Goal: Task Accomplishment & Management: Manage account settings

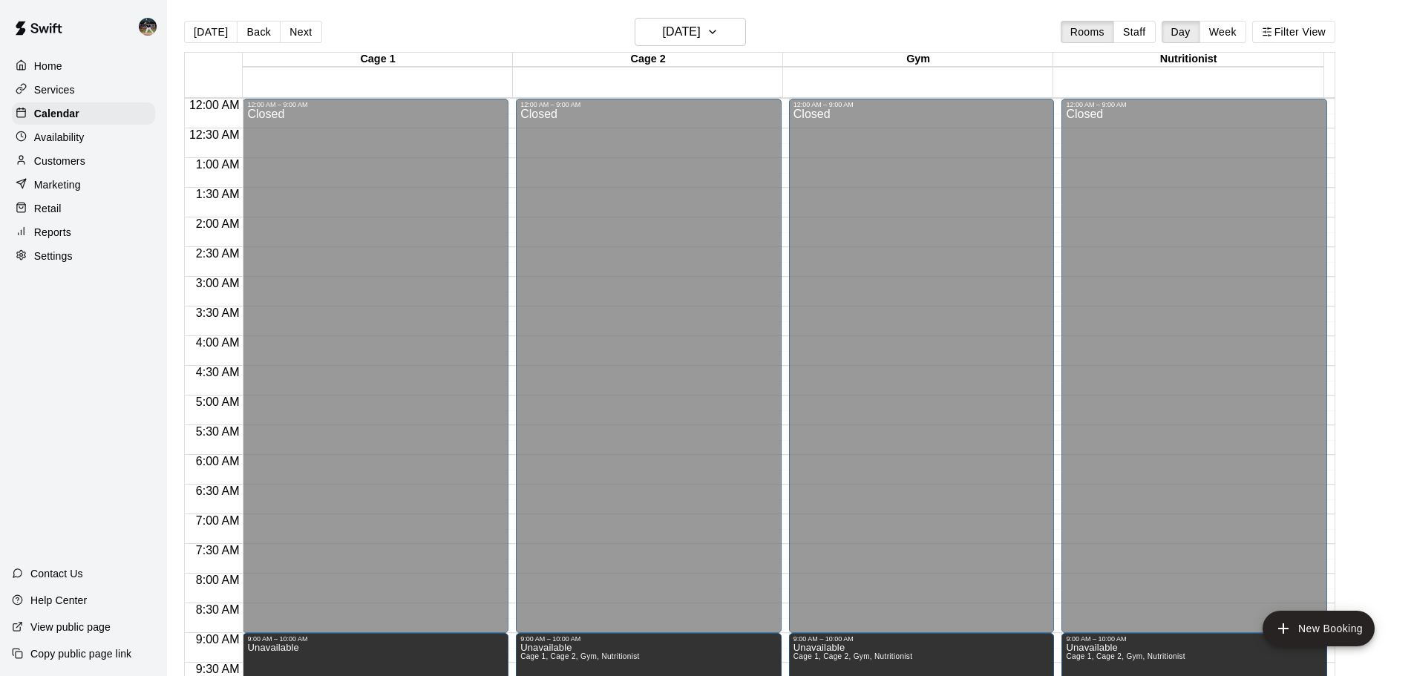
scroll to position [505, 0]
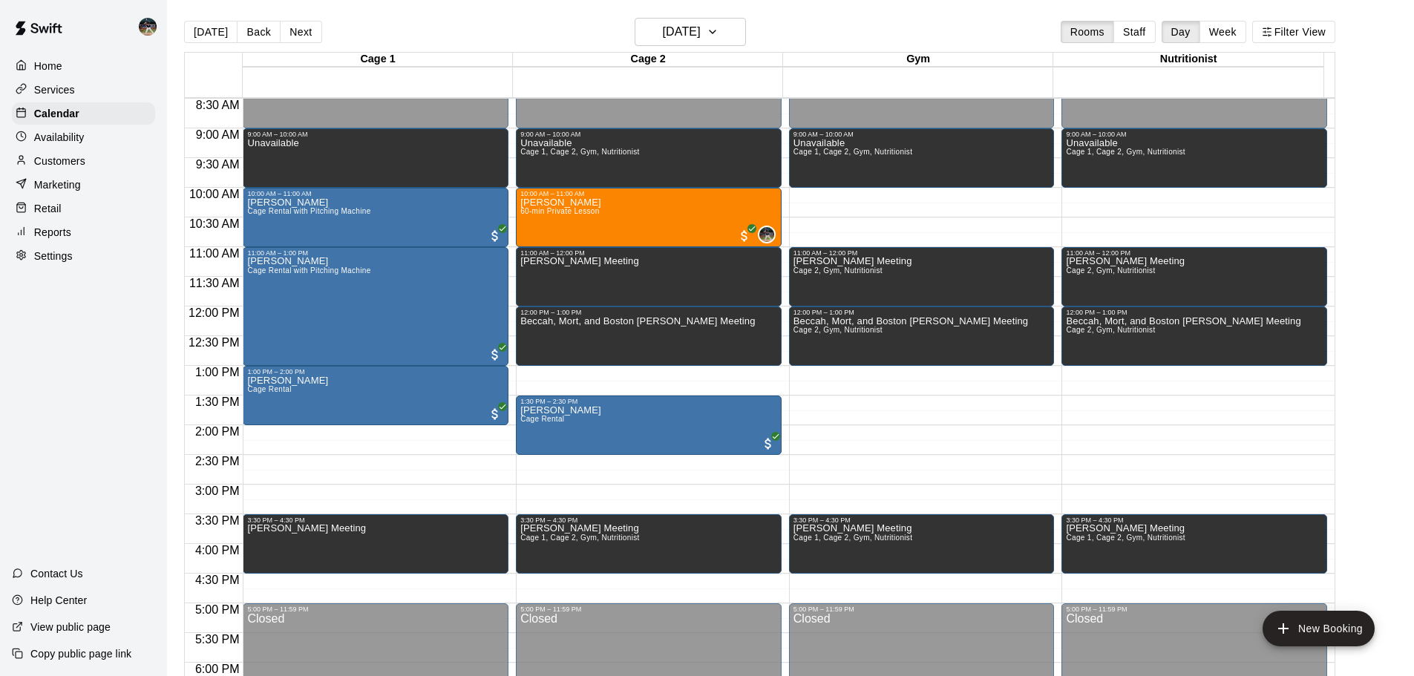
click at [73, 164] on p "Customers" at bounding box center [59, 161] width 51 height 15
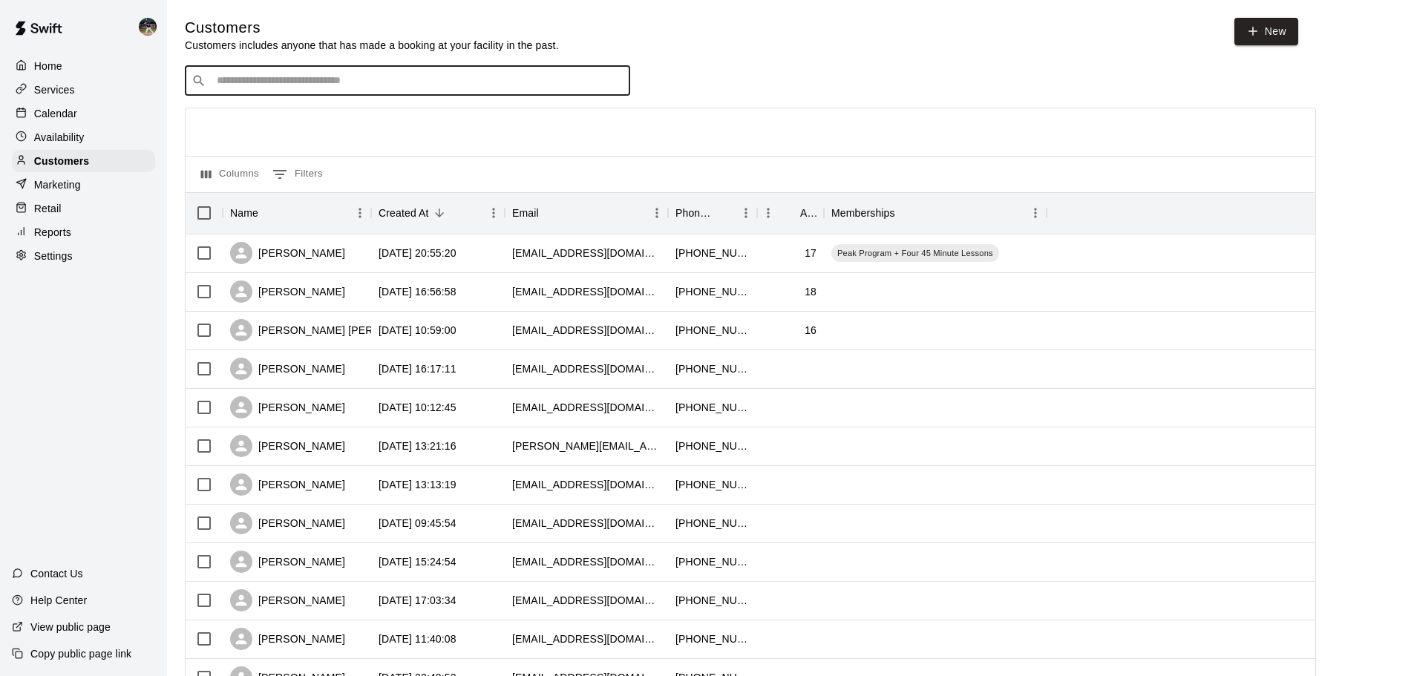
click at [367, 87] on input "Search customers by name or email" at bounding box center [417, 80] width 411 height 15
type input "**********"
click at [347, 122] on div "[PERSON_NAME] [PERSON_NAME][EMAIL_ADDRESS][DOMAIN_NAME]" at bounding box center [422, 122] width 392 height 32
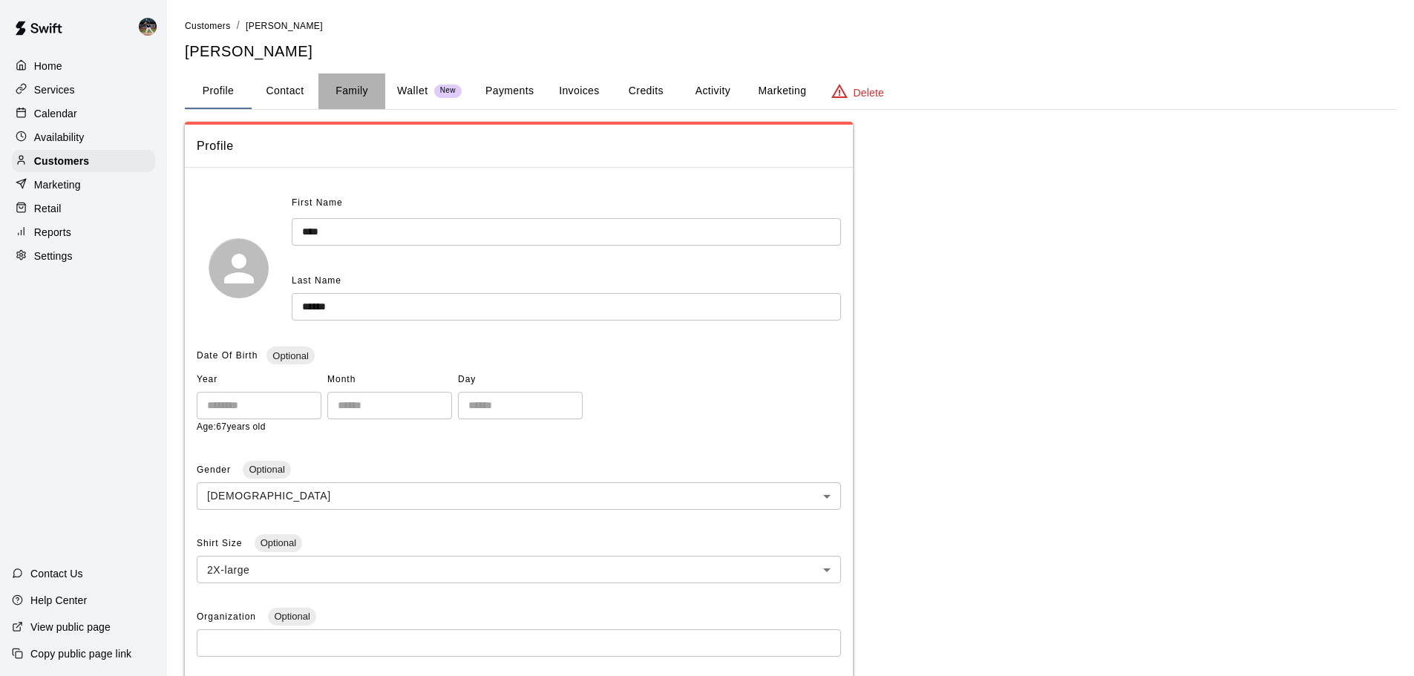
click at [367, 98] on button "Family" at bounding box center [351, 91] width 67 height 36
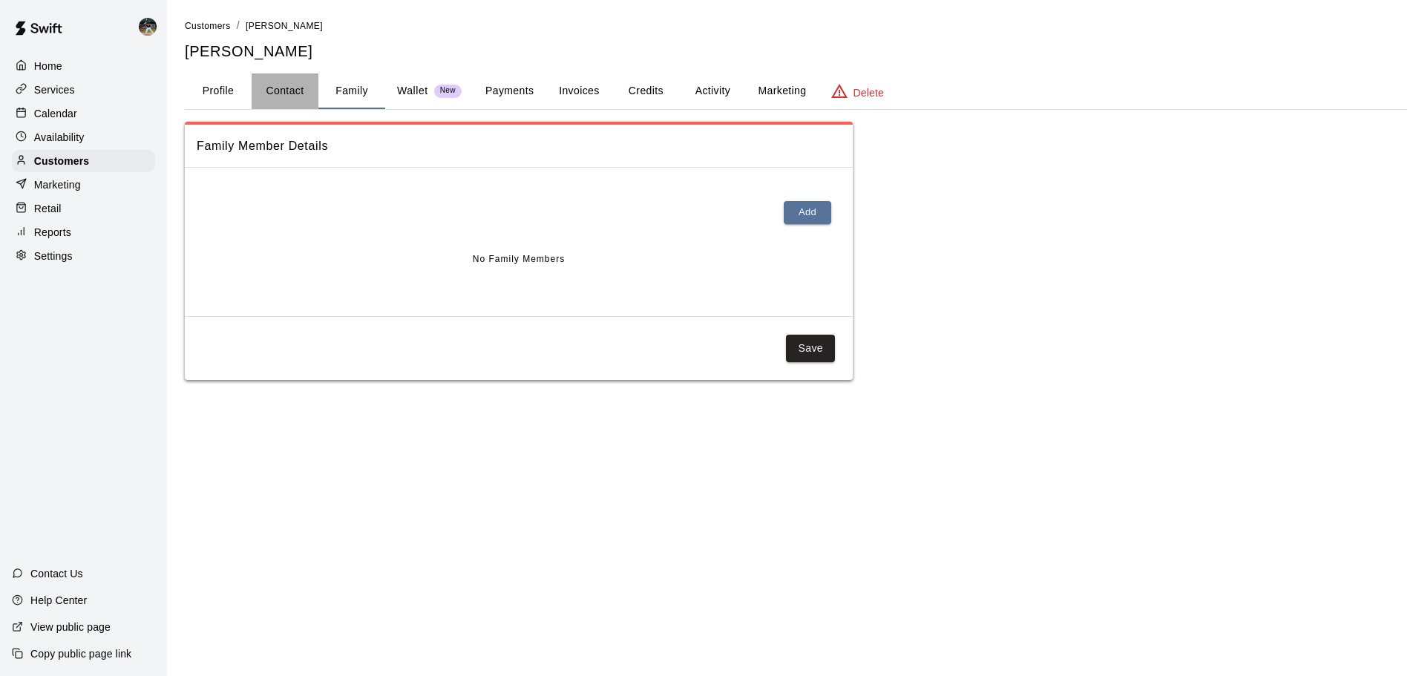
click at [289, 95] on button "Contact" at bounding box center [285, 91] width 67 height 36
select select "**"
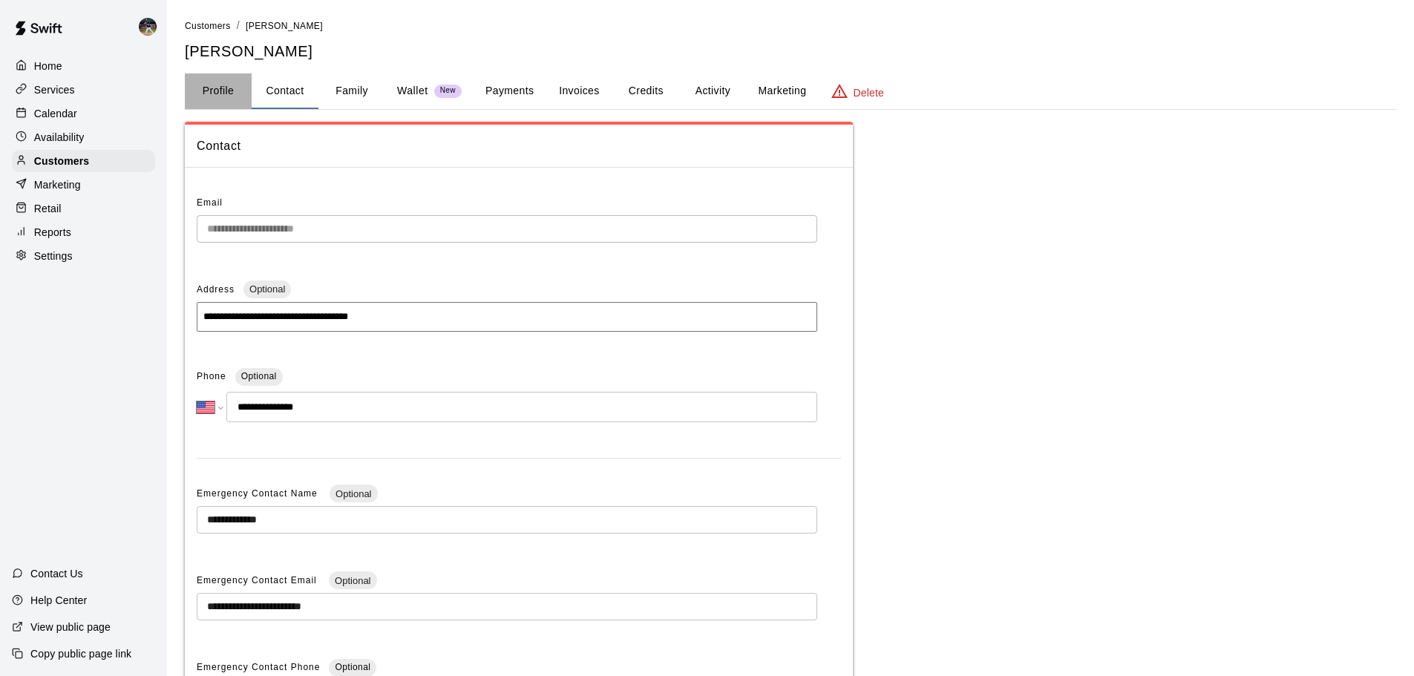
click at [220, 98] on button "Profile" at bounding box center [218, 91] width 67 height 36
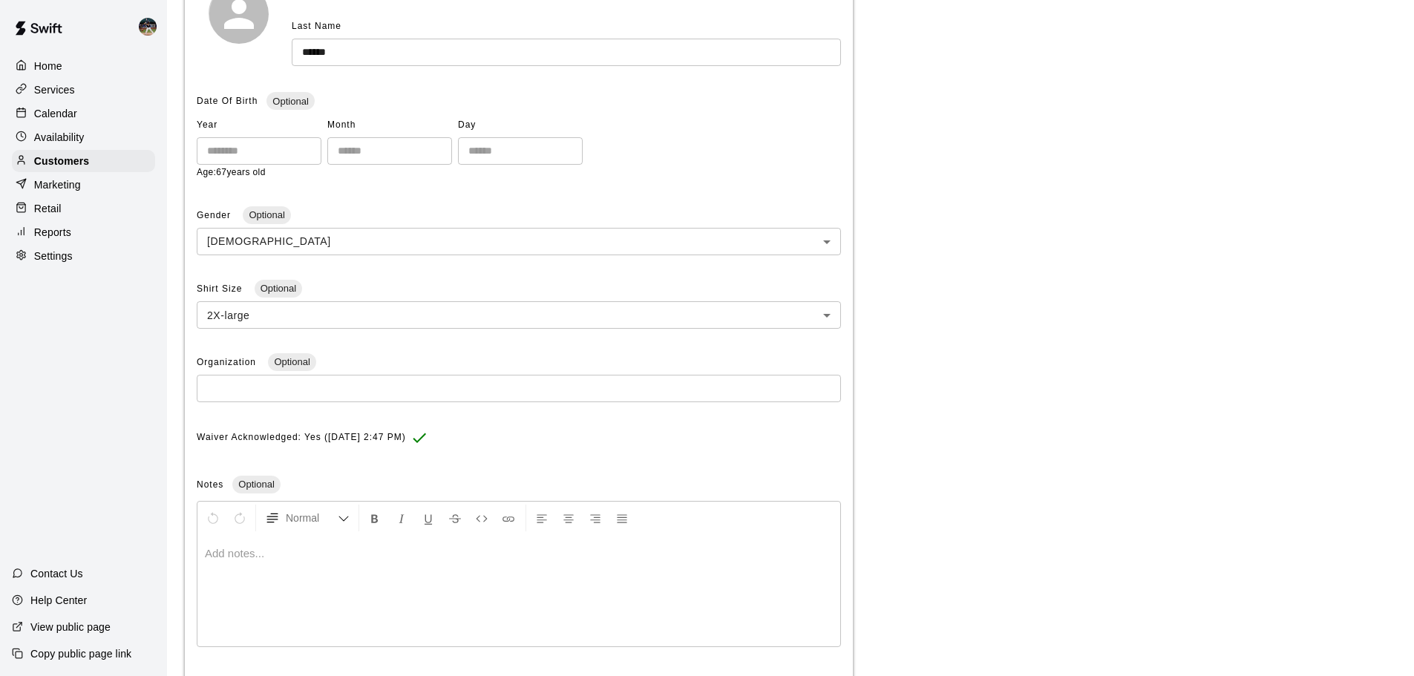
scroll to position [33, 0]
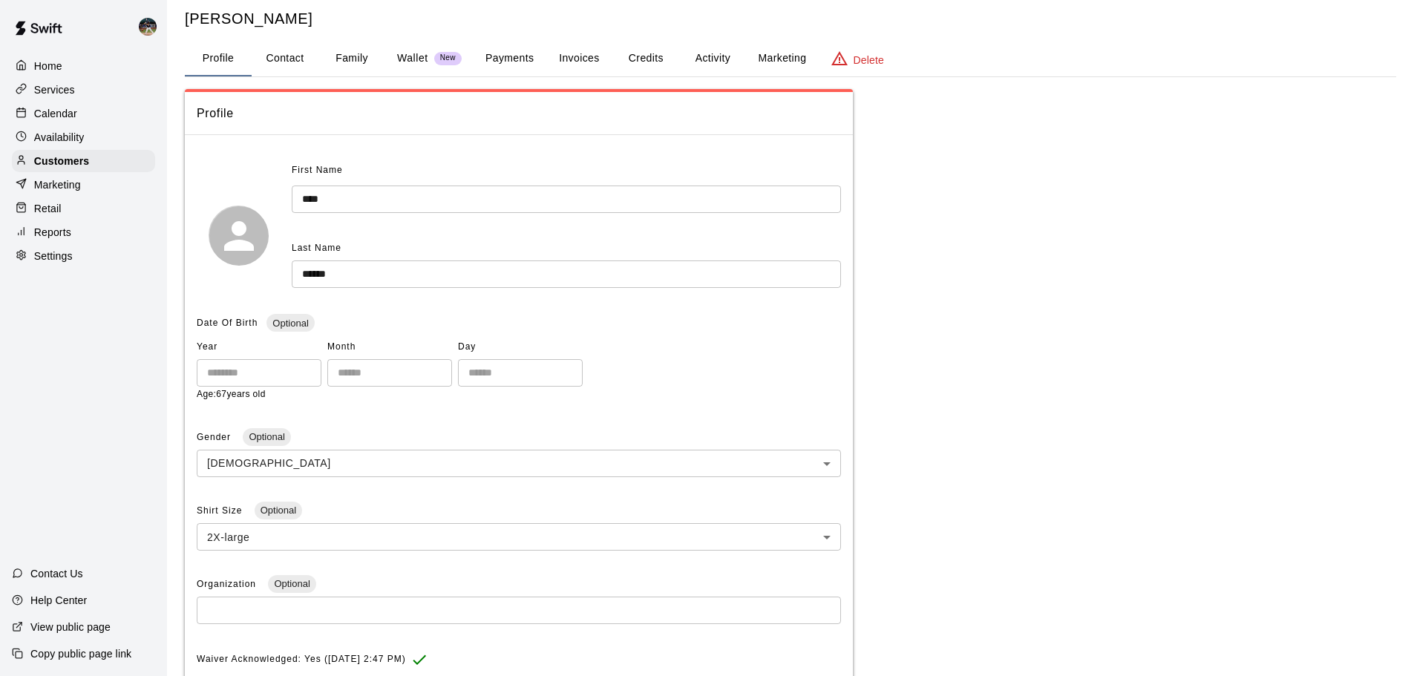
click at [94, 109] on div "Calendar" at bounding box center [83, 113] width 143 height 22
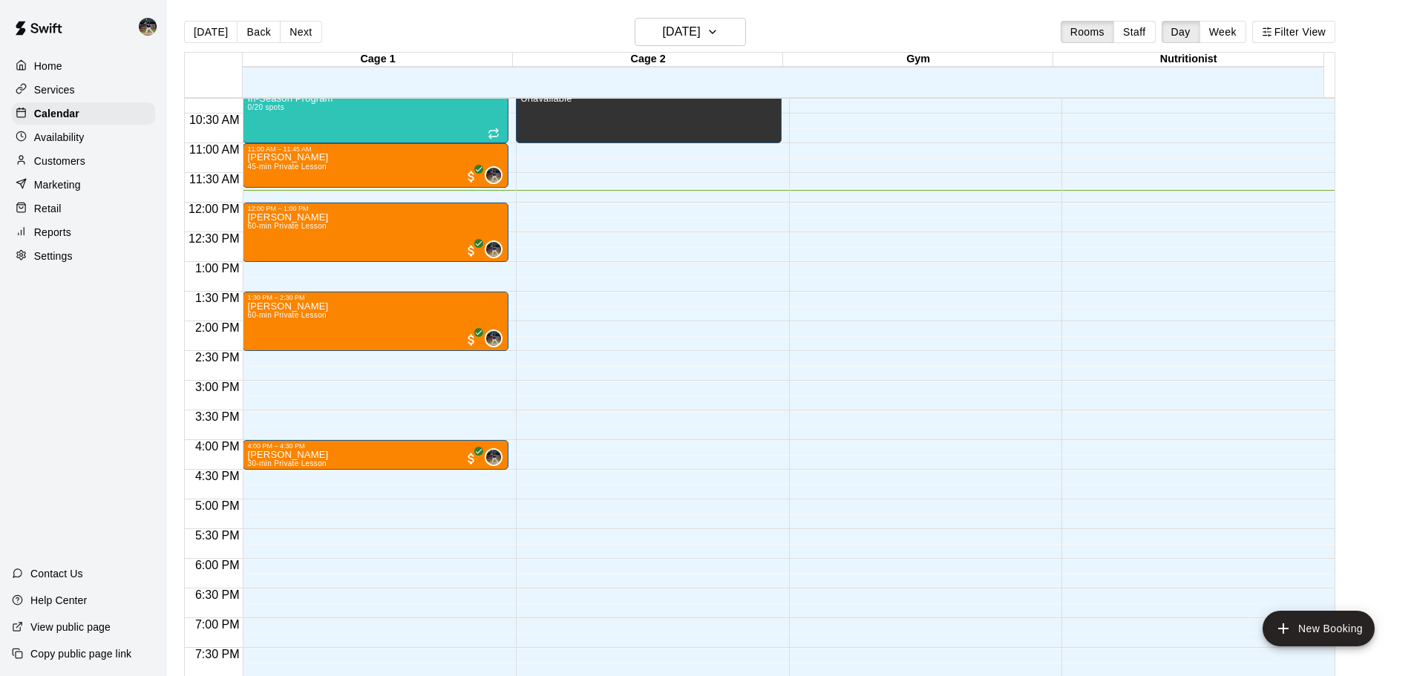
scroll to position [609, 0]
click at [287, 33] on button "Next" at bounding box center [301, 32] width 42 height 22
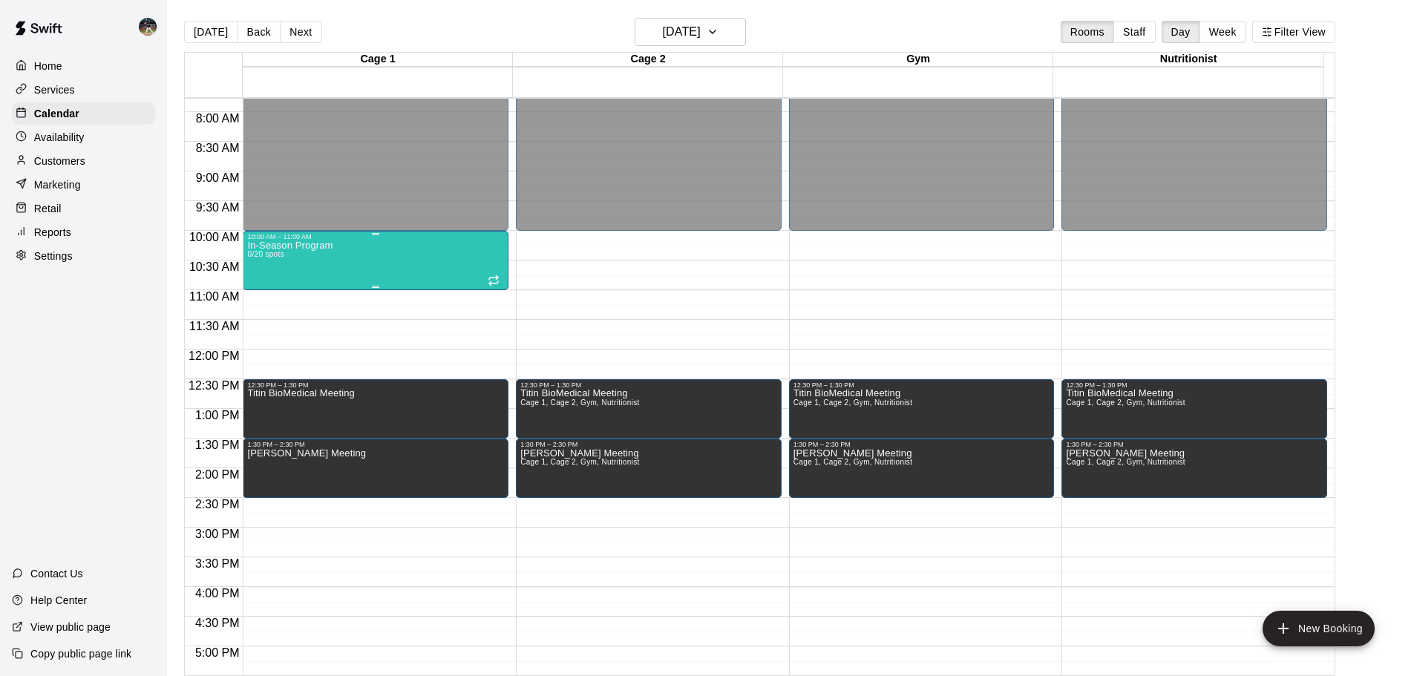
scroll to position [461, 0]
click at [292, 37] on button "Next" at bounding box center [301, 32] width 42 height 22
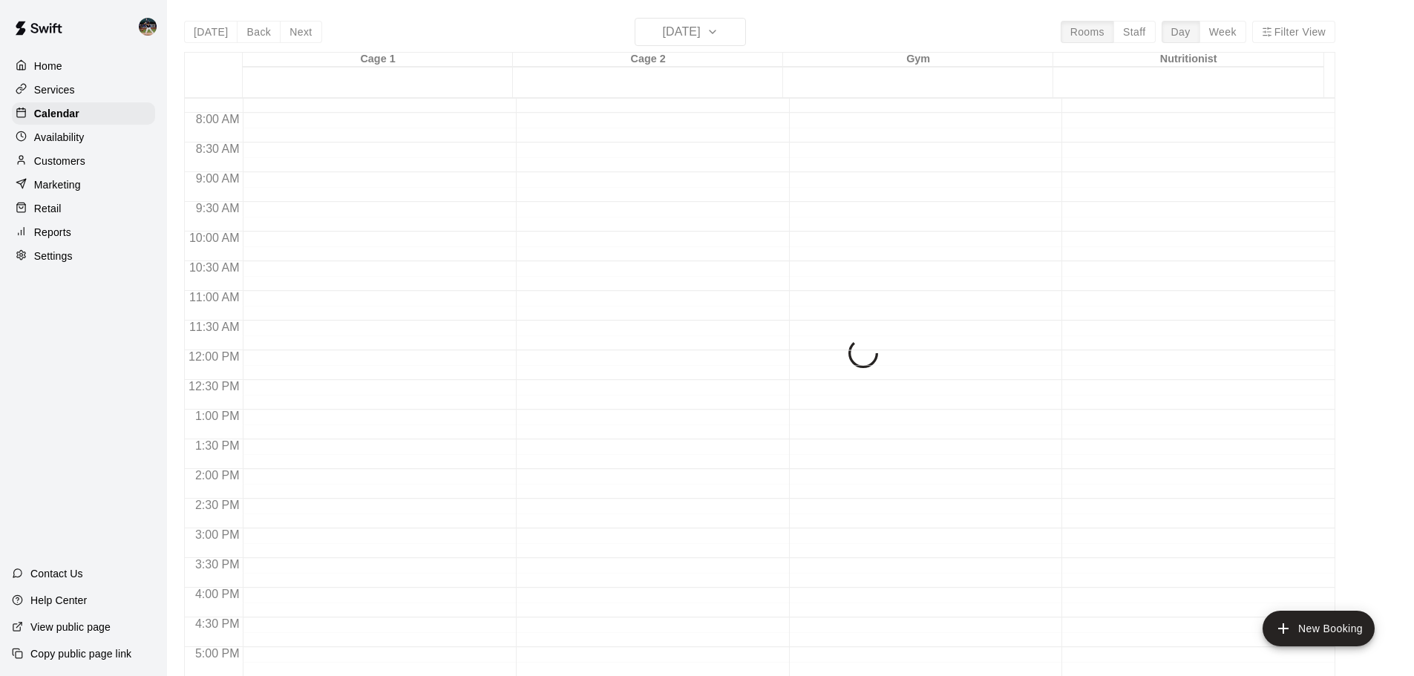
click at [259, 36] on div "[DATE] Back [DATE][DATE] Rooms Staff Day Week Filter View Cage 1 20 Wed Cage 2 …" at bounding box center [759, 356] width 1151 height 676
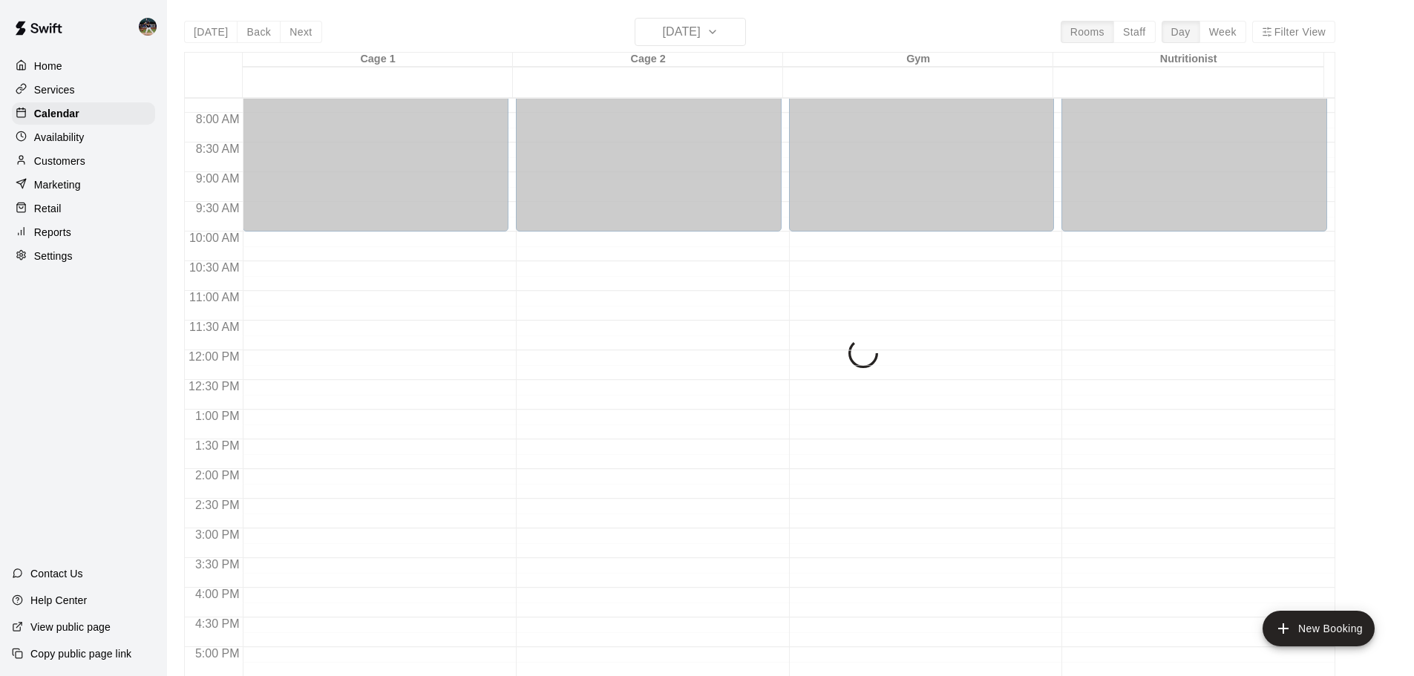
click at [258, 36] on div "[DATE] Back [DATE][DATE] Rooms Staff Day Week Filter View Cage 1 20 Wed Cage 2 …" at bounding box center [759, 356] width 1151 height 676
click at [255, 34] on div "[DATE] Back [DATE][DATE] Rooms Staff Day Week Filter View Cage 1 20 Wed Cage 2 …" at bounding box center [759, 356] width 1151 height 676
click at [252, 34] on button "Back" at bounding box center [259, 32] width 44 height 22
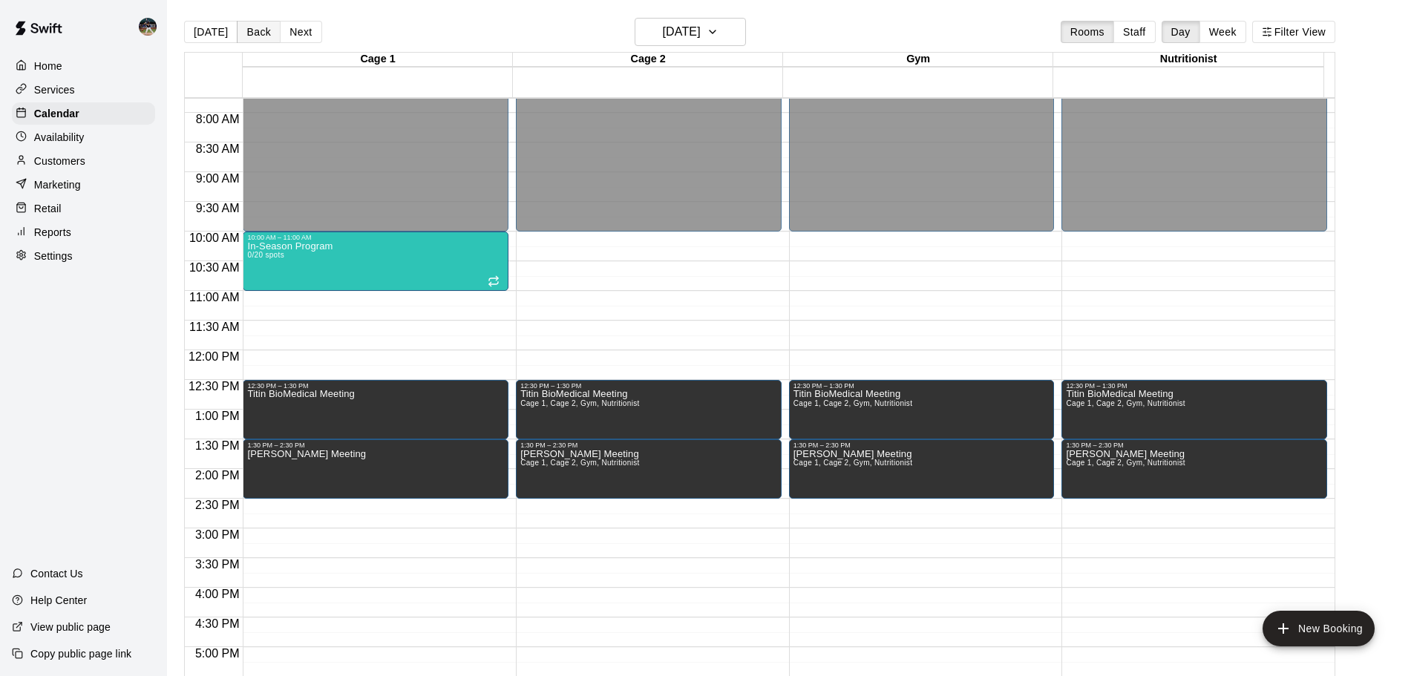
click at [252, 34] on button "Back" at bounding box center [259, 32] width 44 height 22
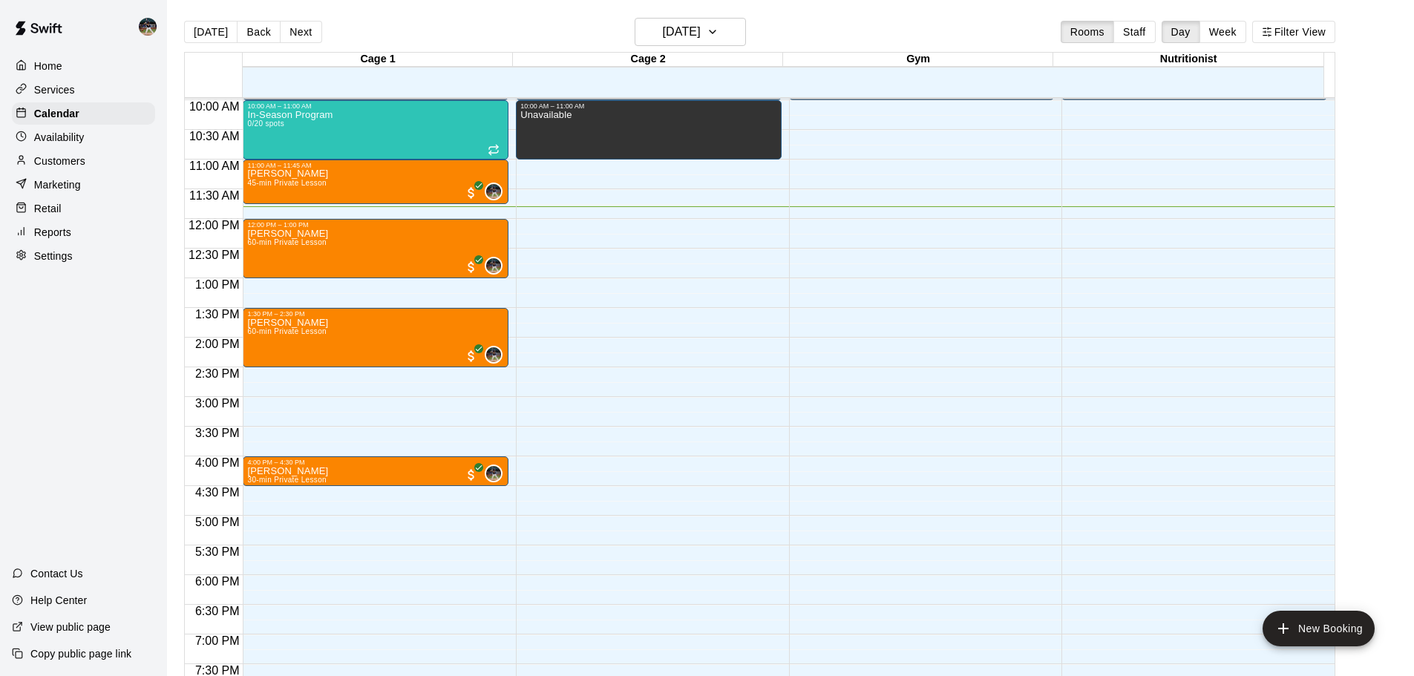
scroll to position [595, 0]
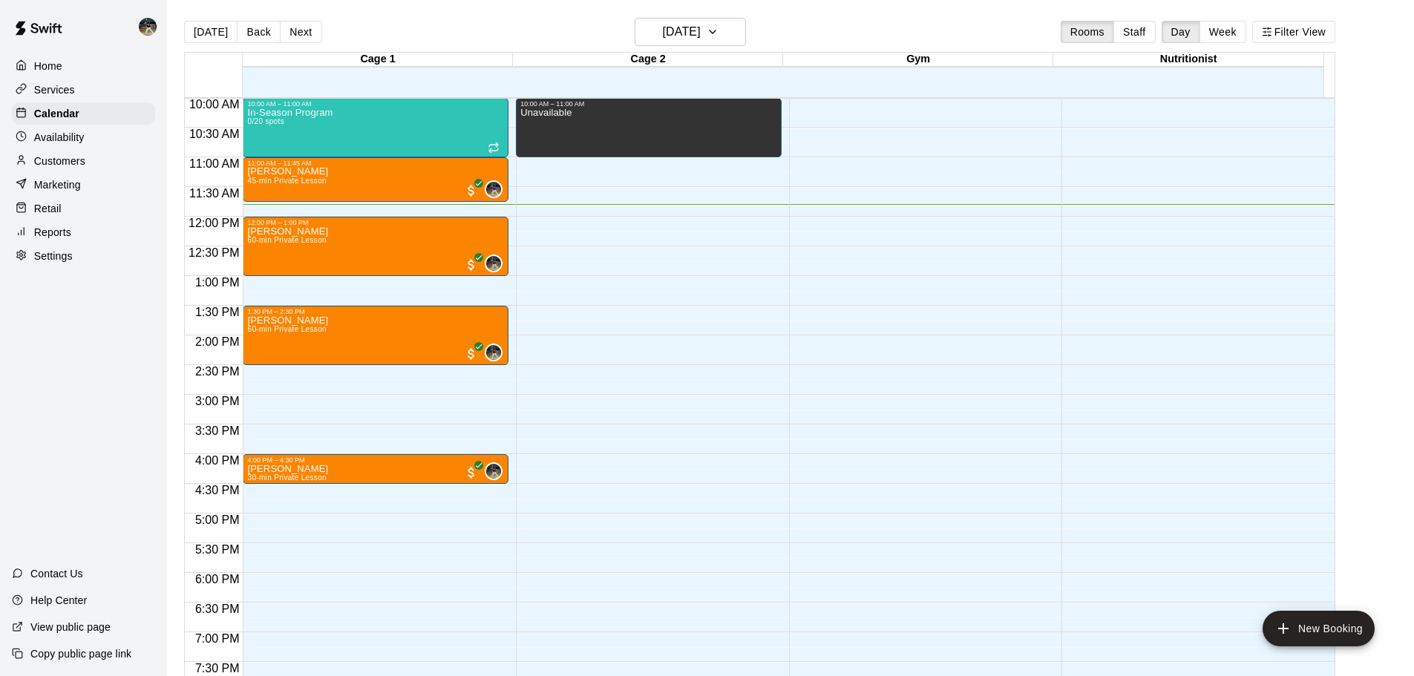
drag, startPoint x: 259, startPoint y: 27, endPoint x: 272, endPoint y: 45, distance: 21.8
click at [259, 27] on button "Back" at bounding box center [259, 32] width 44 height 22
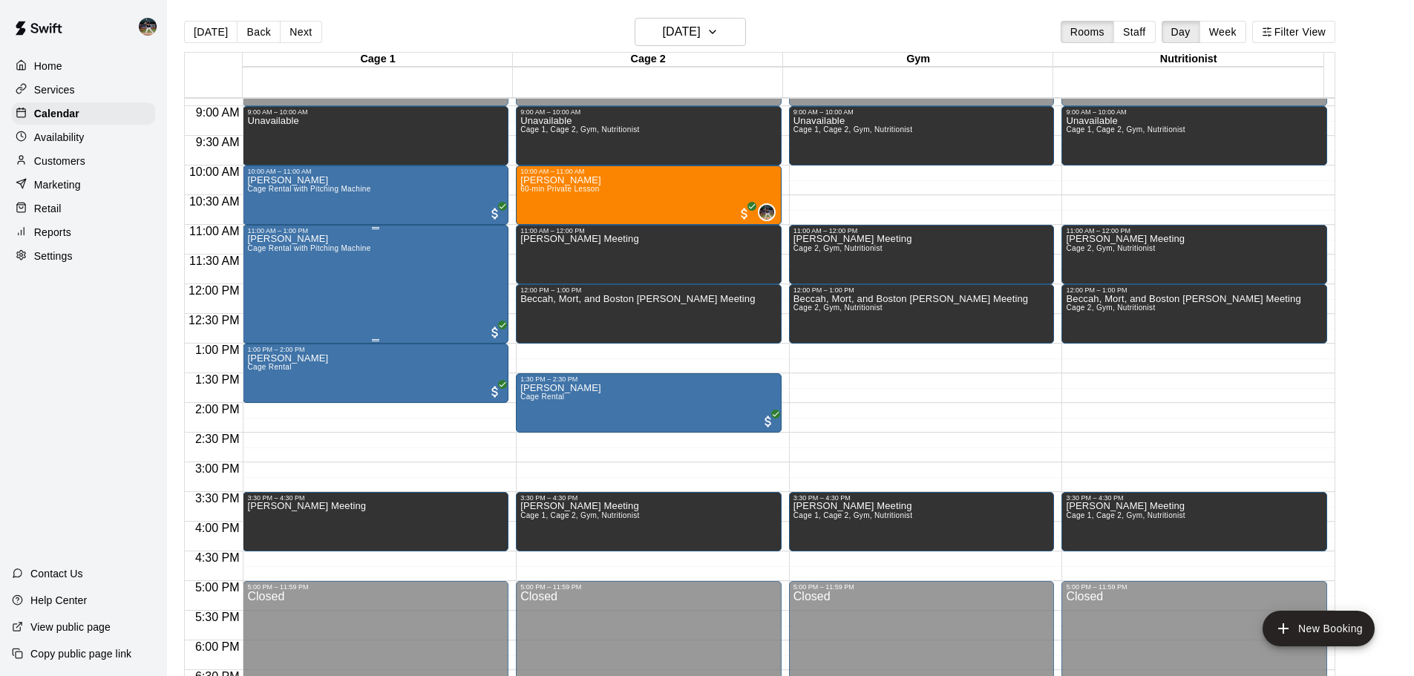
scroll to position [446, 0]
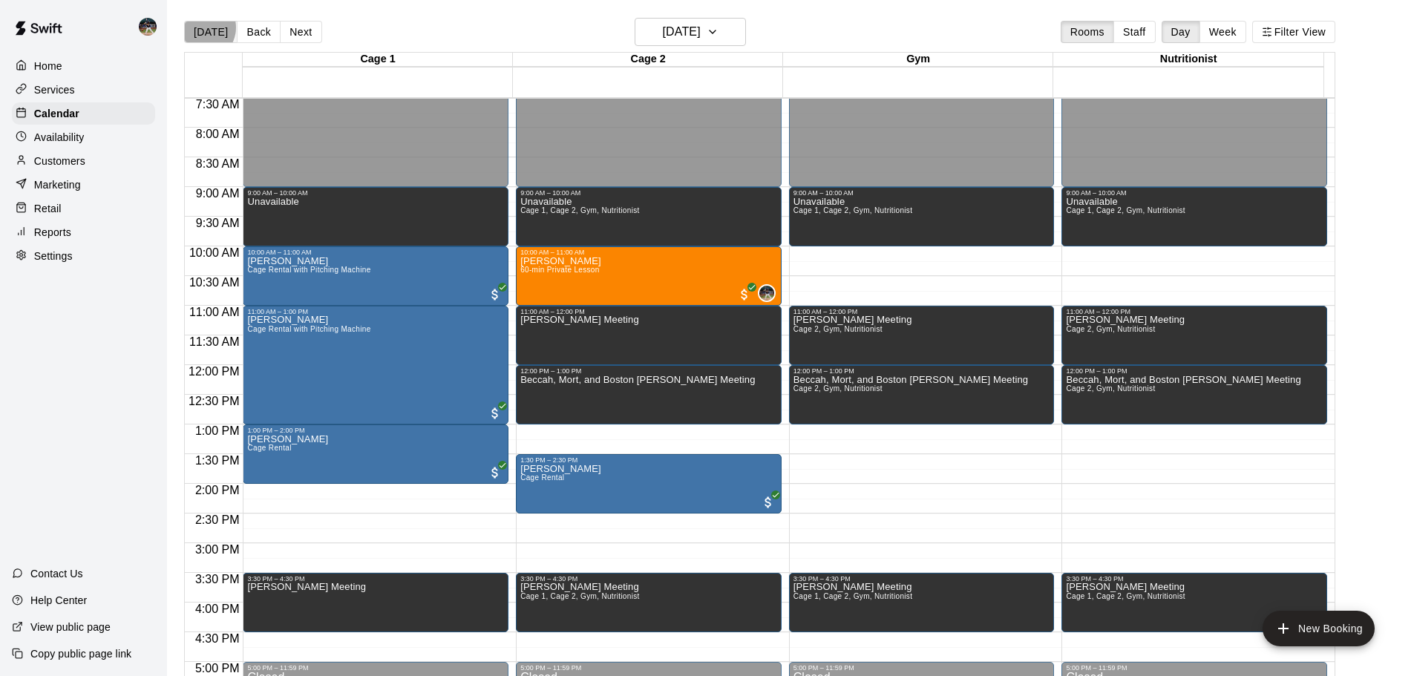
click at [201, 27] on button "[DATE]" at bounding box center [210, 32] width 53 height 22
